Goal: Entertainment & Leisure: Consume media (video, audio)

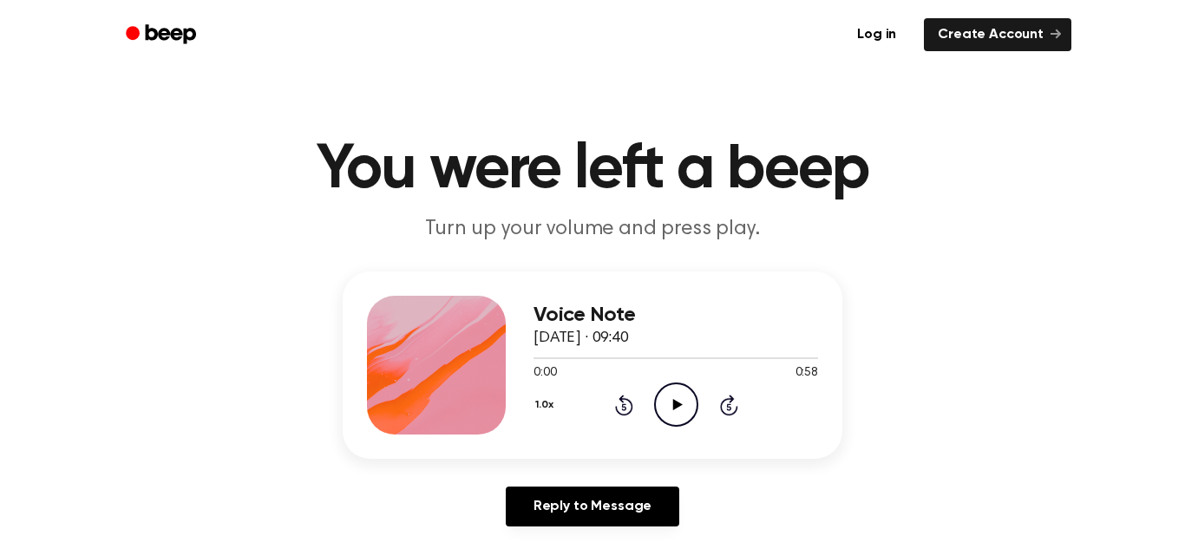
click at [680, 397] on icon "Play Audio" at bounding box center [676, 405] width 44 height 44
click at [680, 398] on icon "Pause Audio" at bounding box center [676, 405] width 44 height 44
click at [682, 414] on icon "Play Audio" at bounding box center [676, 405] width 44 height 44
